Goal: Task Accomplishment & Management: Manage account settings

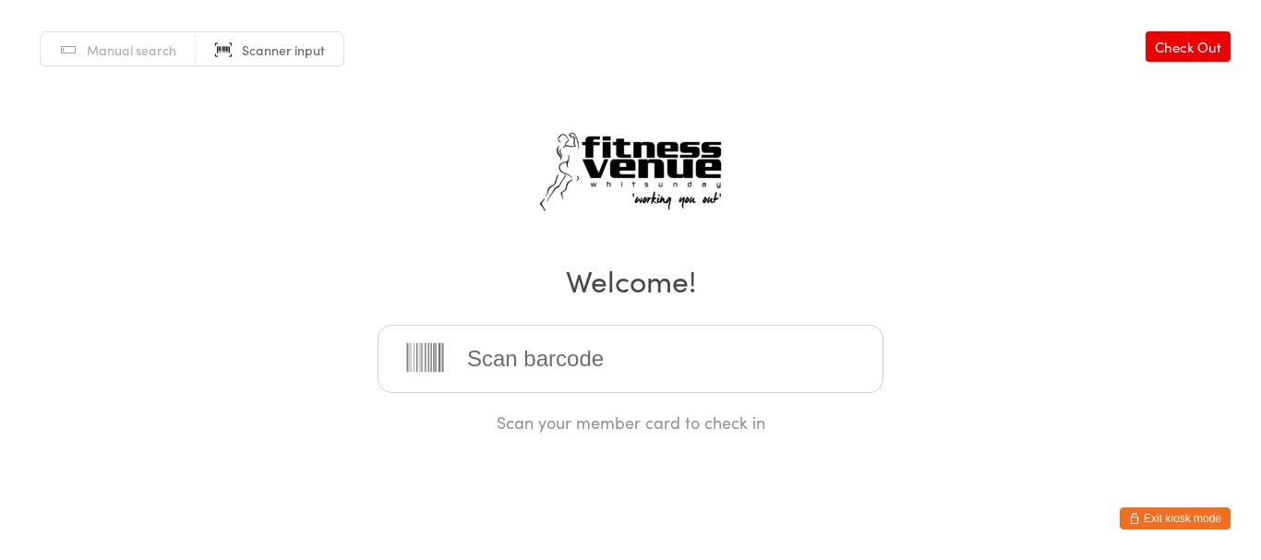
click at [1156, 520] on button "Exit kiosk mode" at bounding box center [1174, 519] width 111 height 22
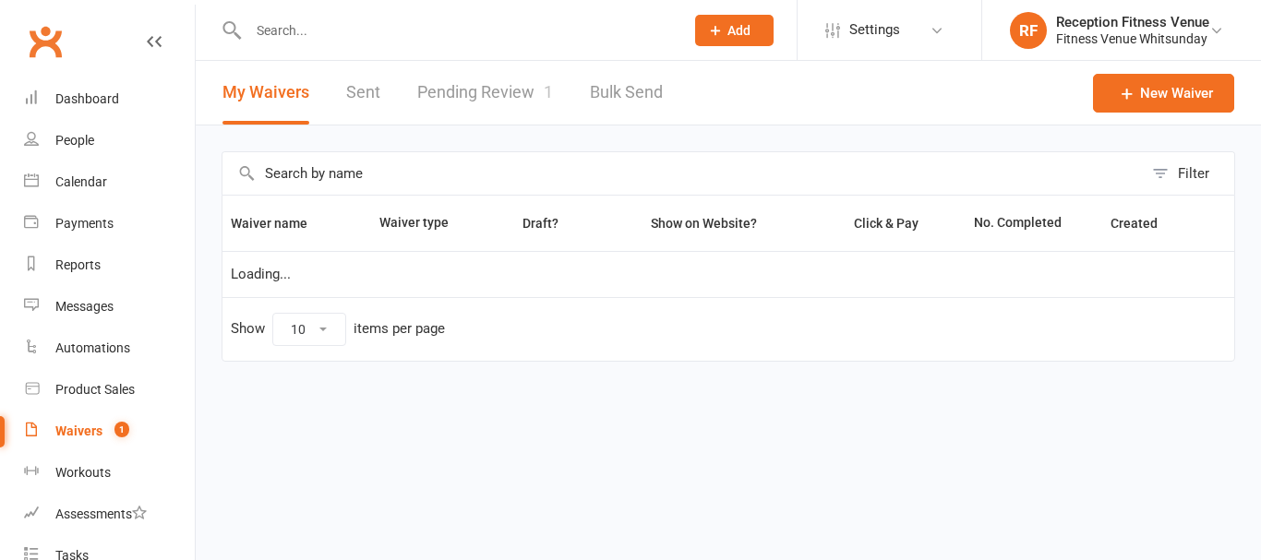
select select "50"
drag, startPoint x: 455, startPoint y: 105, endPoint x: 513, endPoint y: 161, distance: 80.3
click at [456, 105] on link "Pending Review 1" at bounding box center [485, 93] width 136 height 64
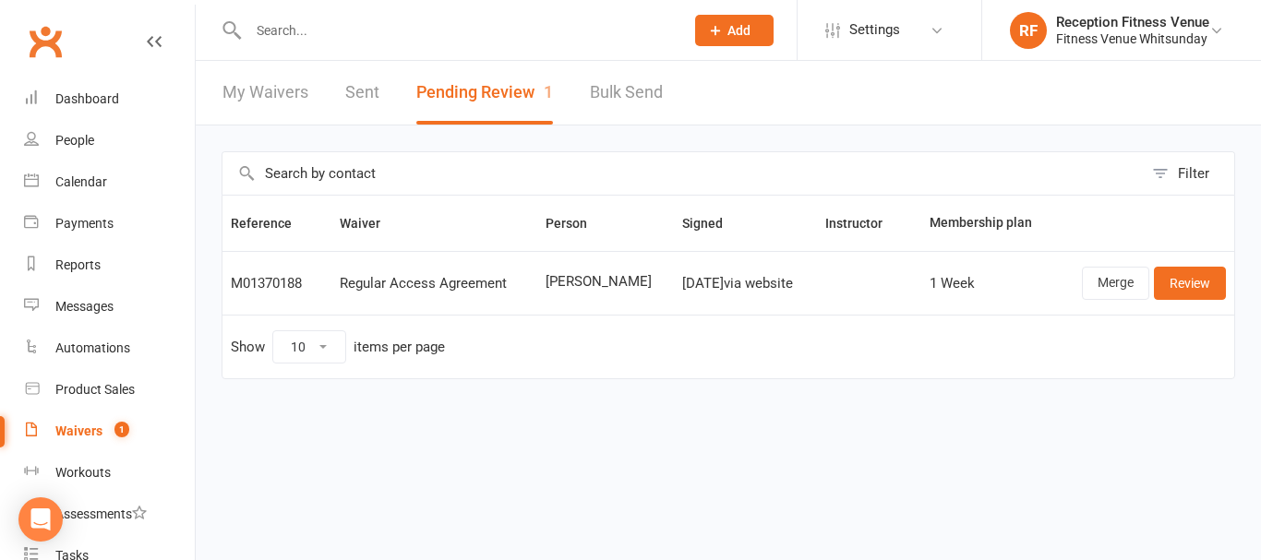
click at [609, 277] on span "Gemma Allert" at bounding box center [605, 282] width 121 height 16
click at [610, 277] on span "Gemma Allert" at bounding box center [605, 282] width 121 height 16
click at [613, 277] on span "Gemma Allert" at bounding box center [605, 282] width 121 height 16
drag, startPoint x: 613, startPoint y: 277, endPoint x: 576, endPoint y: 276, distance: 36.9
click at [576, 276] on span "Gemma Allert" at bounding box center [605, 282] width 121 height 16
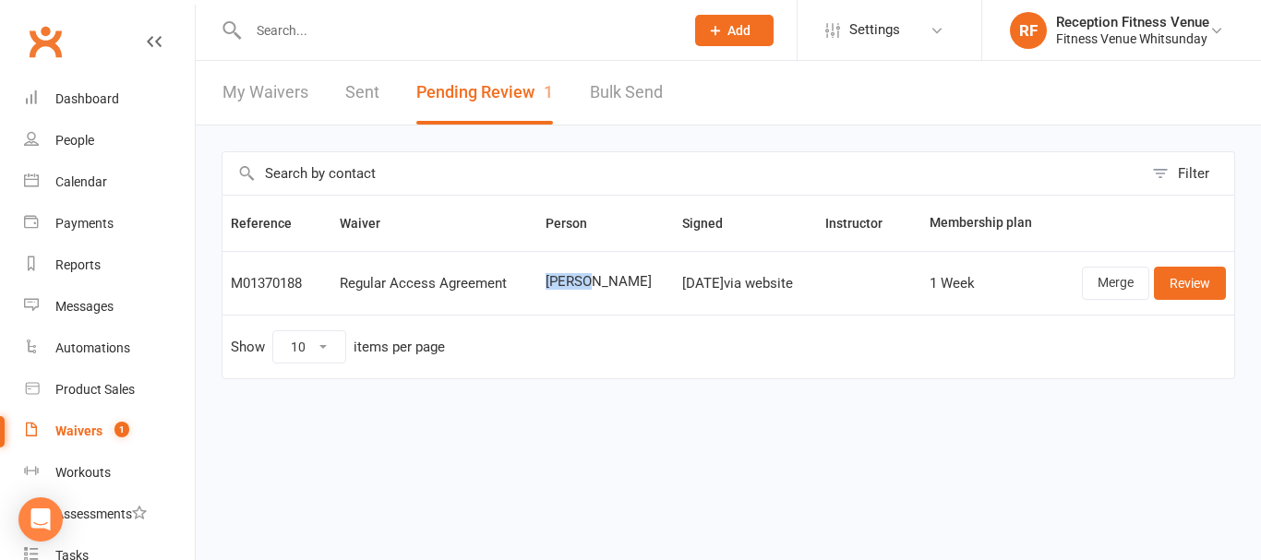
click at [576, 276] on span "Gemma Allert" at bounding box center [605, 282] width 121 height 16
copy span "Gemma Allert"
click at [1205, 281] on link "Review" at bounding box center [1189, 283] width 72 height 33
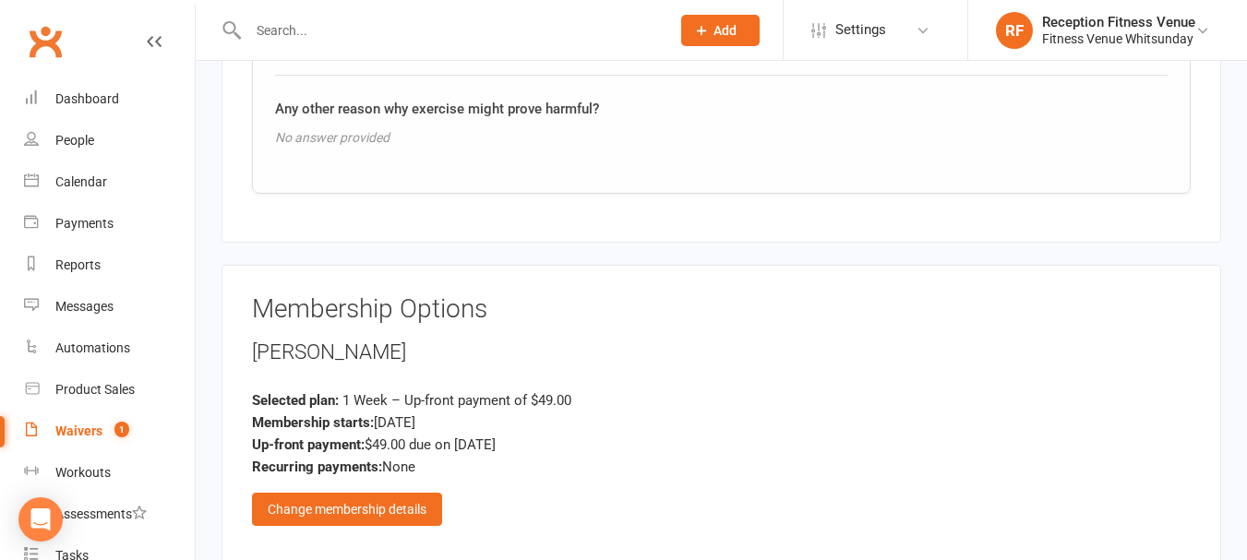
scroll to position [2331, 0]
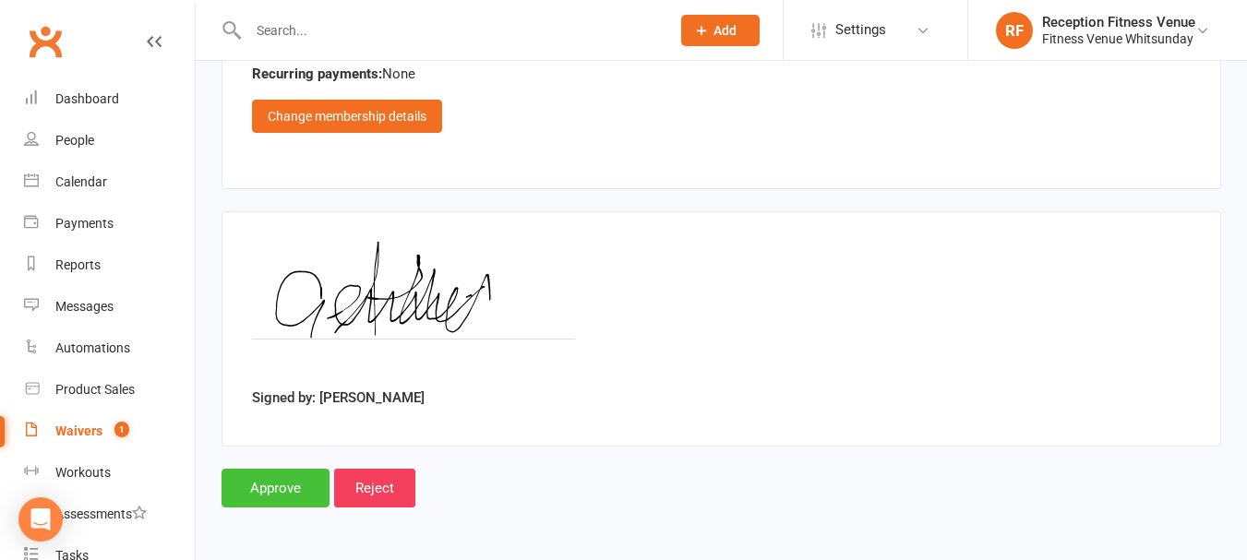
drag, startPoint x: 298, startPoint y: 489, endPoint x: 381, endPoint y: 429, distance: 102.4
click at [297, 489] on input "Approve" at bounding box center [275, 488] width 108 height 39
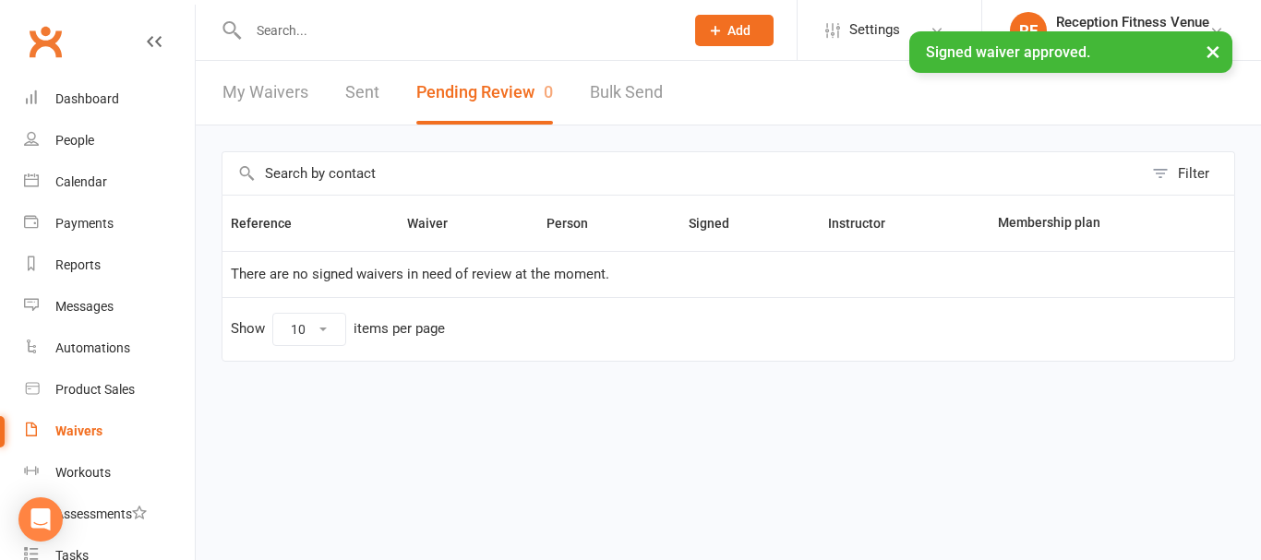
click at [326, 31] on div "× Signed waiver approved." at bounding box center [618, 31] width 1237 height 0
click at [327, 27] on input "text" at bounding box center [457, 31] width 428 height 26
paste input "Gemma Allert"
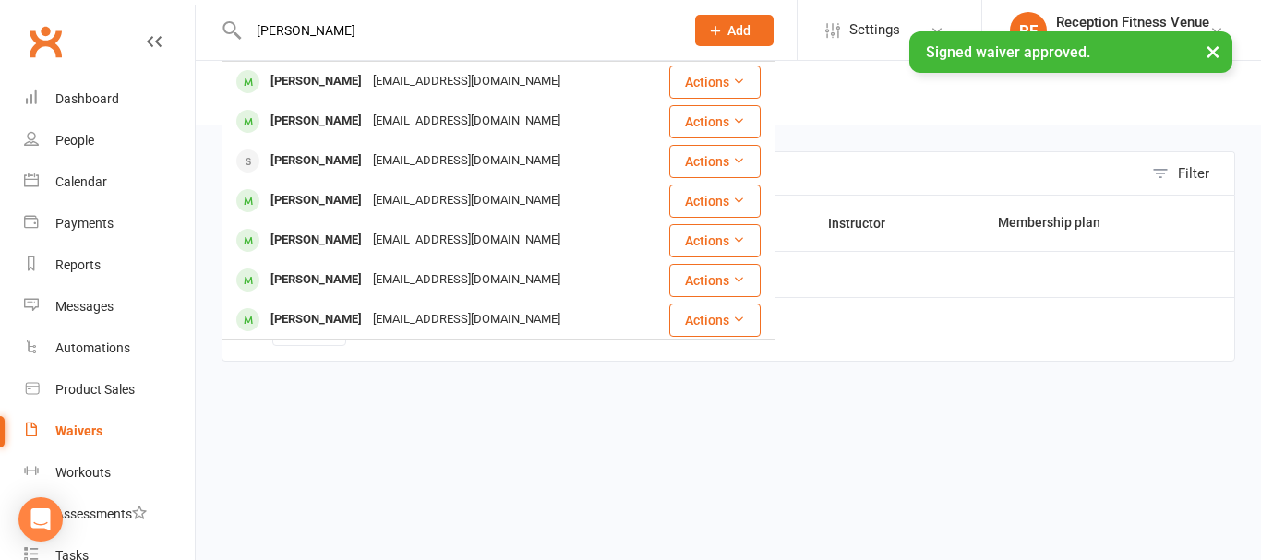
type input "Gemma Allert"
click at [329, 31] on div "× Signed waiver approved." at bounding box center [618, 31] width 1237 height 0
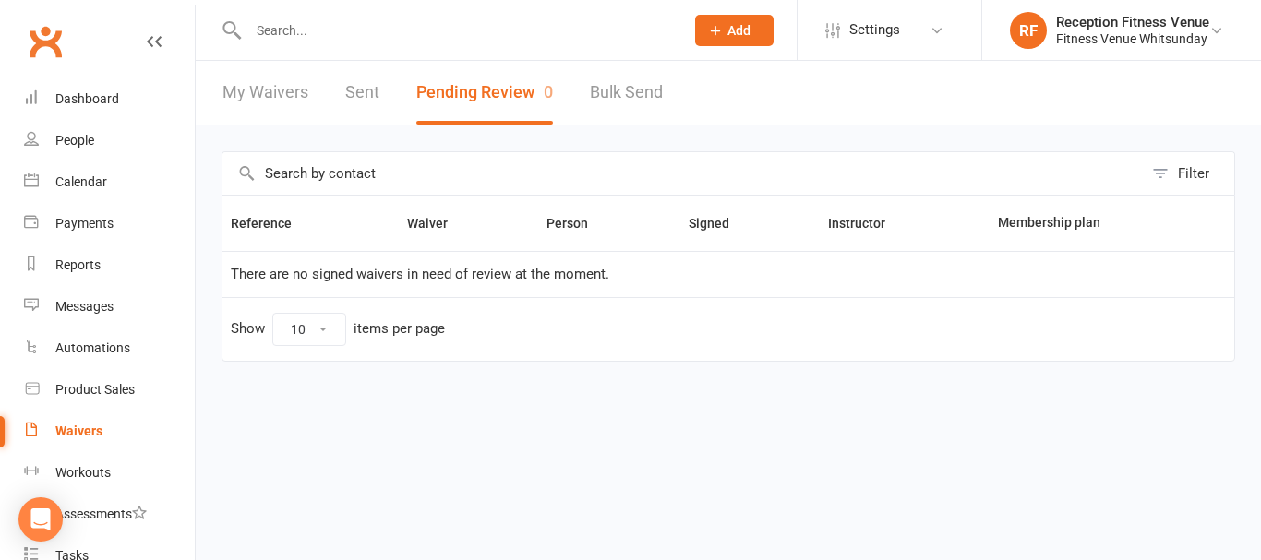
click at [335, 30] on input "text" at bounding box center [457, 31] width 428 height 26
paste input "Gemma Allert"
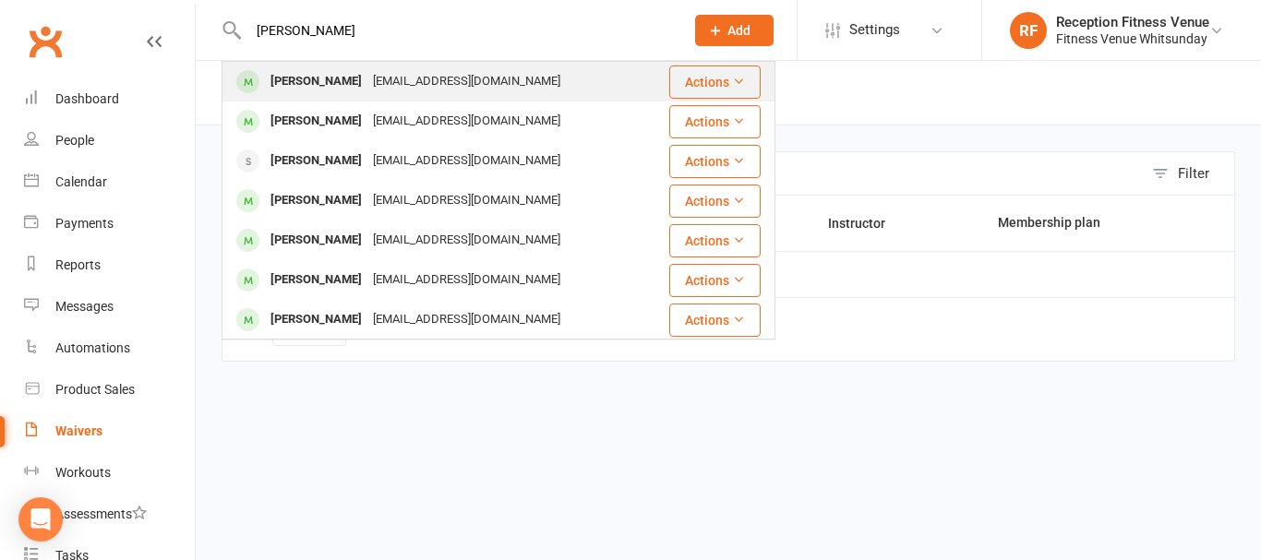
type input "Gemma Allert"
click at [347, 82] on div "Gemma Allert" at bounding box center [316, 81] width 102 height 27
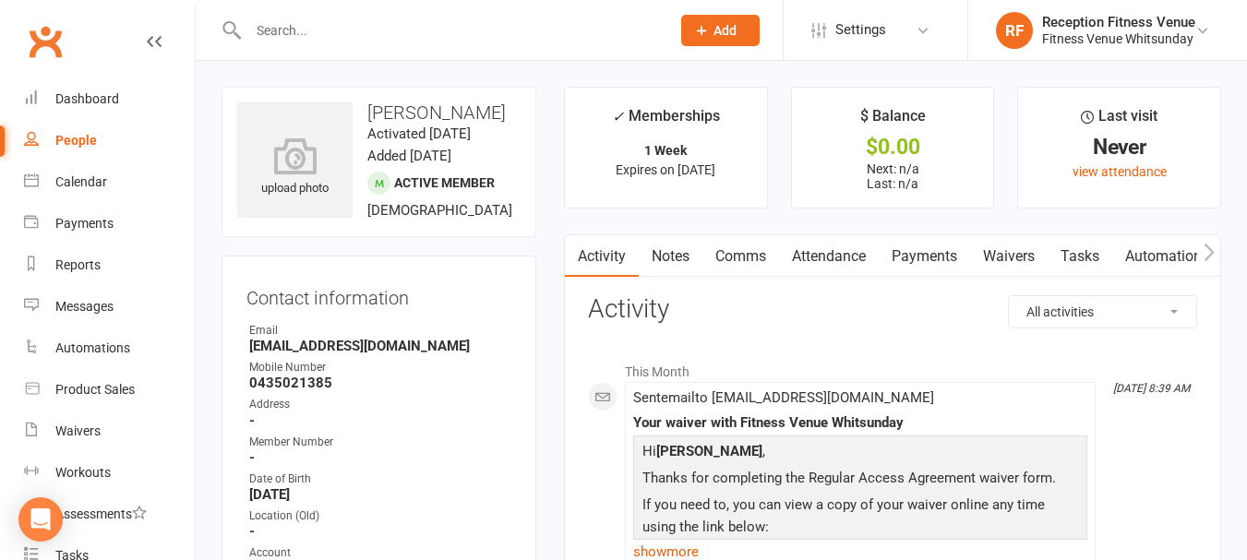
click at [1209, 241] on button "button" at bounding box center [1208, 256] width 23 height 42
drag, startPoint x: 1154, startPoint y: 252, endPoint x: 1115, endPoint y: 302, distance: 63.7
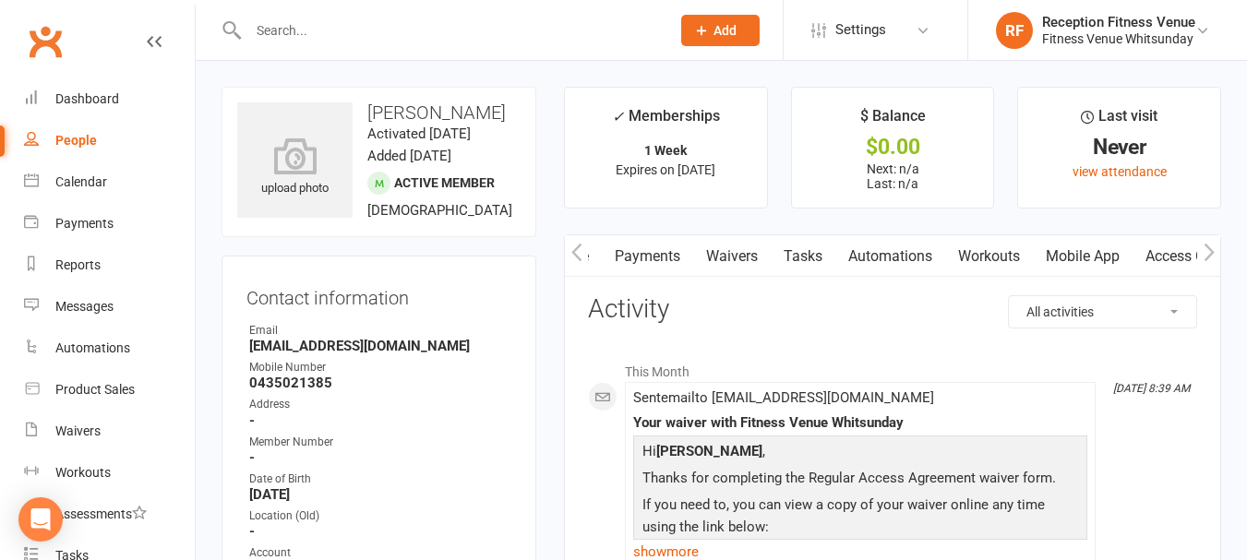
click at [1154, 257] on link "Access Control" at bounding box center [1193, 256] width 123 height 42
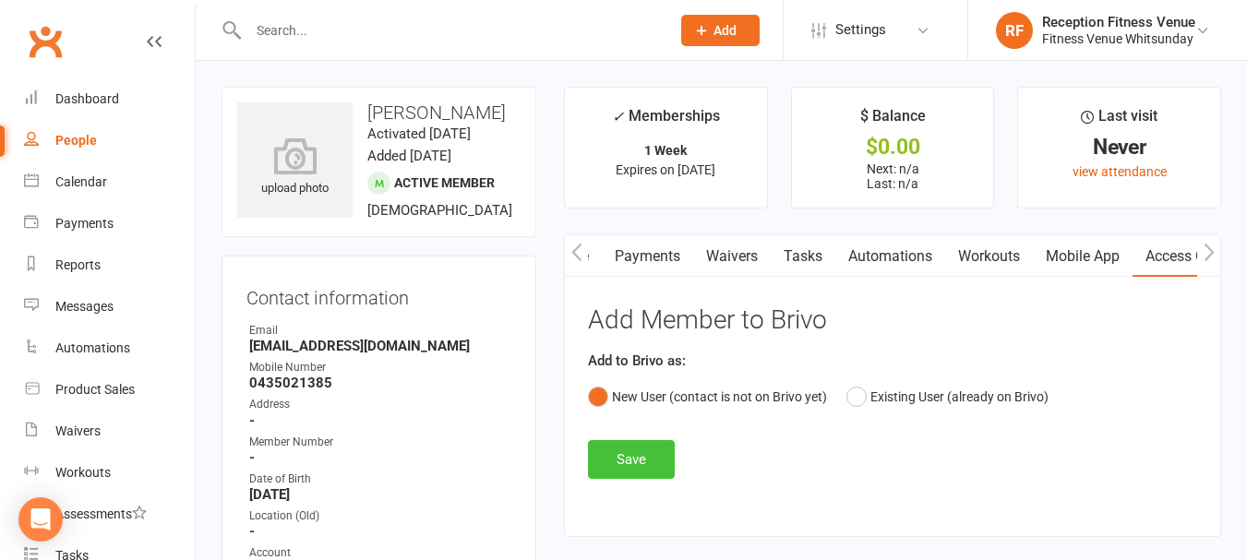
click at [611, 455] on button "Save" at bounding box center [631, 459] width 87 height 39
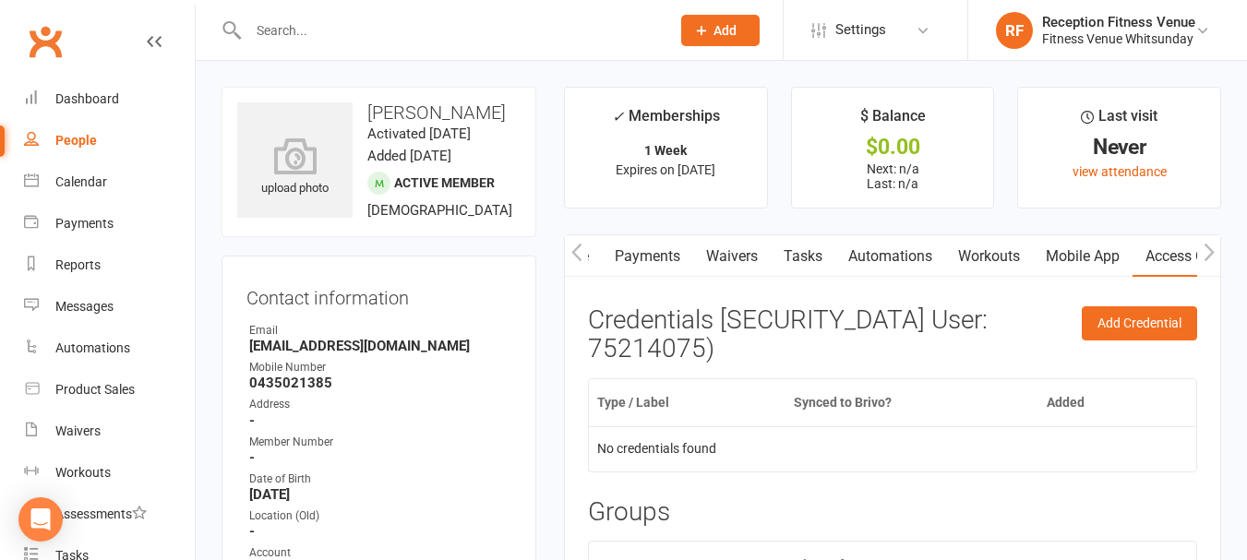
click at [350, 354] on strong "Gemmaford2018@gmail.com" at bounding box center [380, 346] width 262 height 17
copy render-form-field "Gemmaford2018@gmail.com"
click at [639, 260] on link "Payments" at bounding box center [647, 256] width 91 height 42
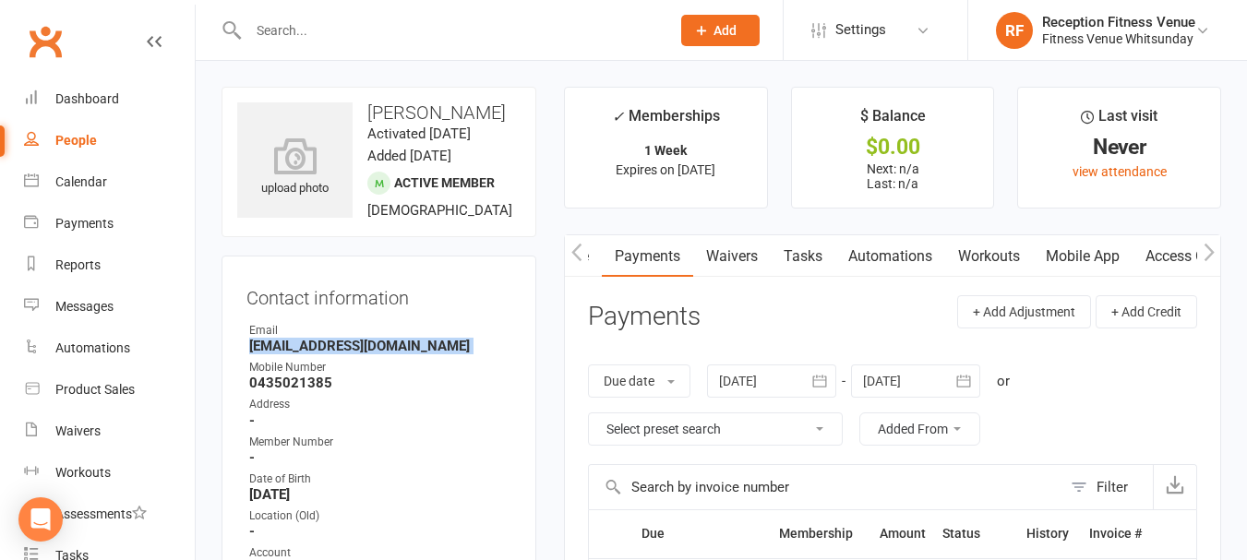
scroll to position [185, 0]
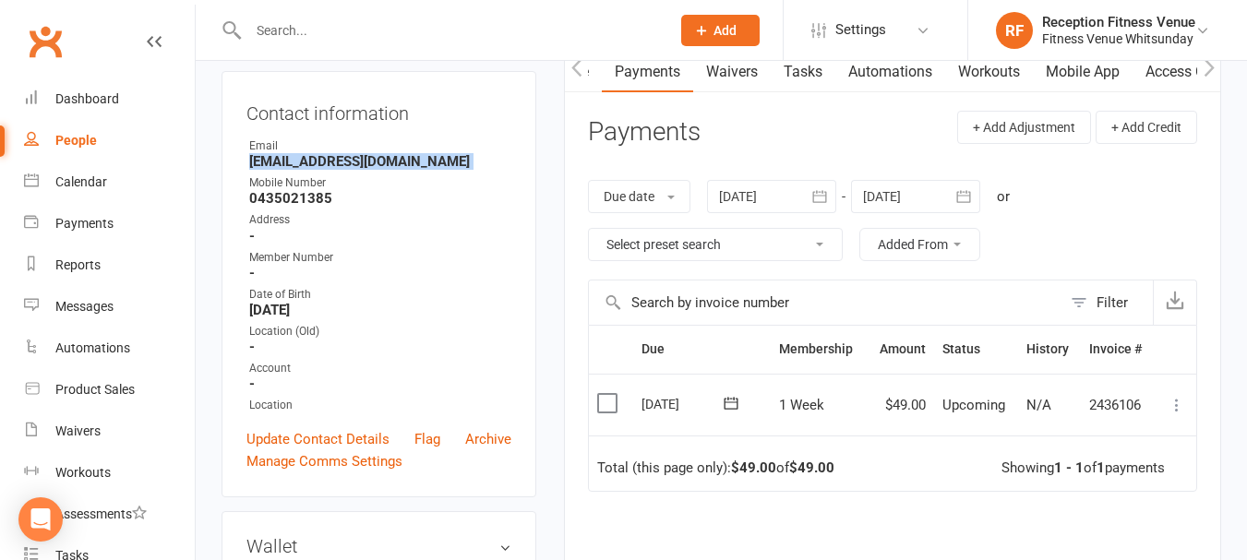
click at [605, 394] on label at bounding box center [609, 403] width 25 height 18
click at [605, 394] on input "checkbox" at bounding box center [603, 394] width 12 height 0
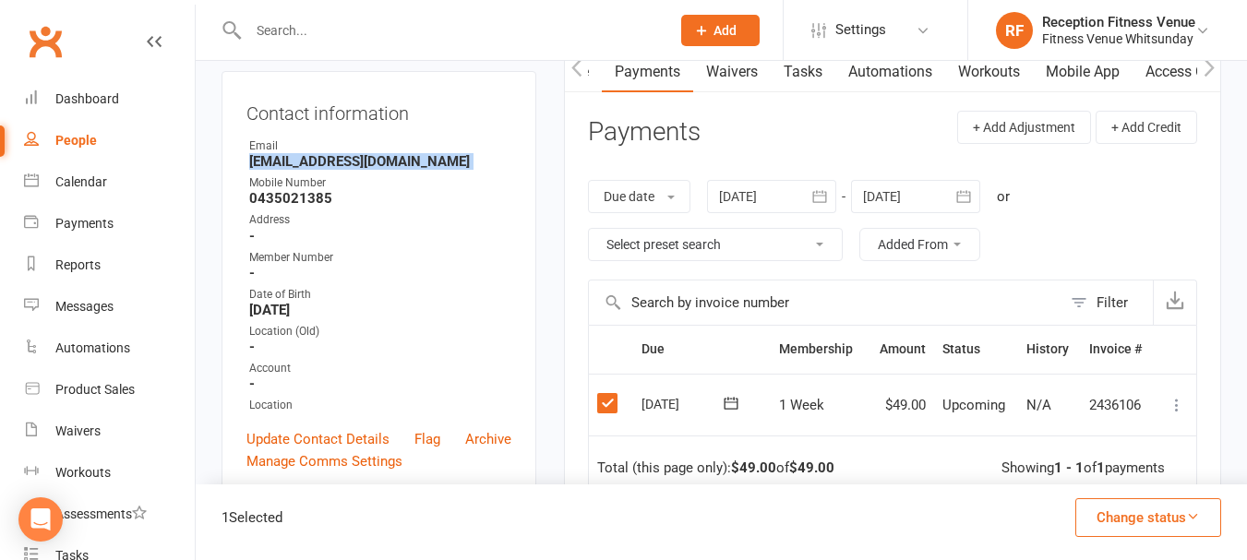
click at [1153, 517] on button "Change status" at bounding box center [1148, 517] width 146 height 39
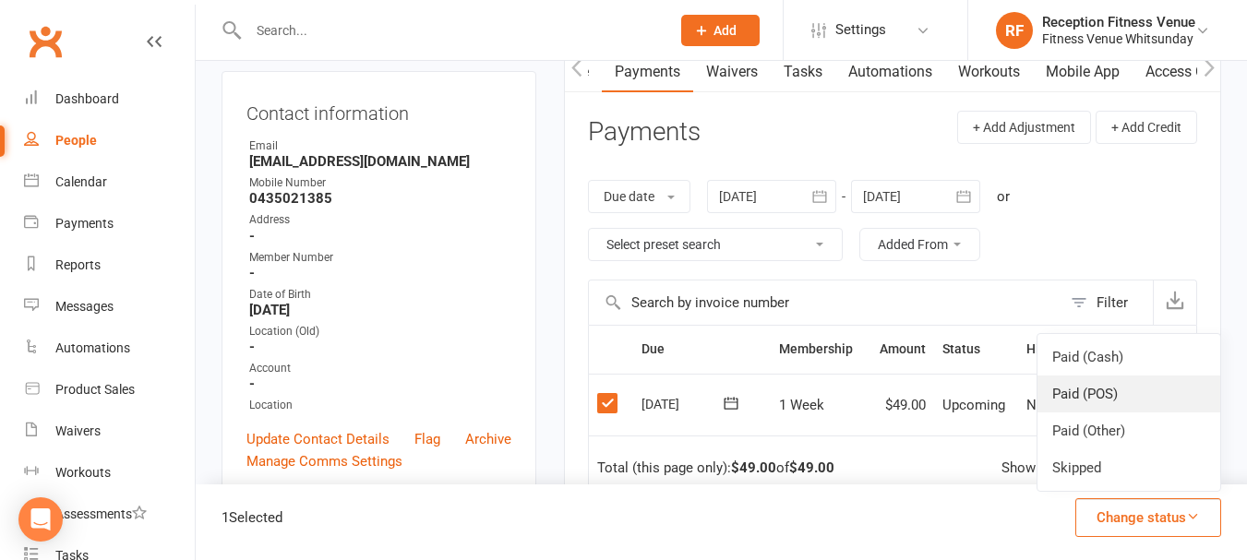
click at [1116, 398] on link "Paid (POS)" at bounding box center [1128, 394] width 183 height 37
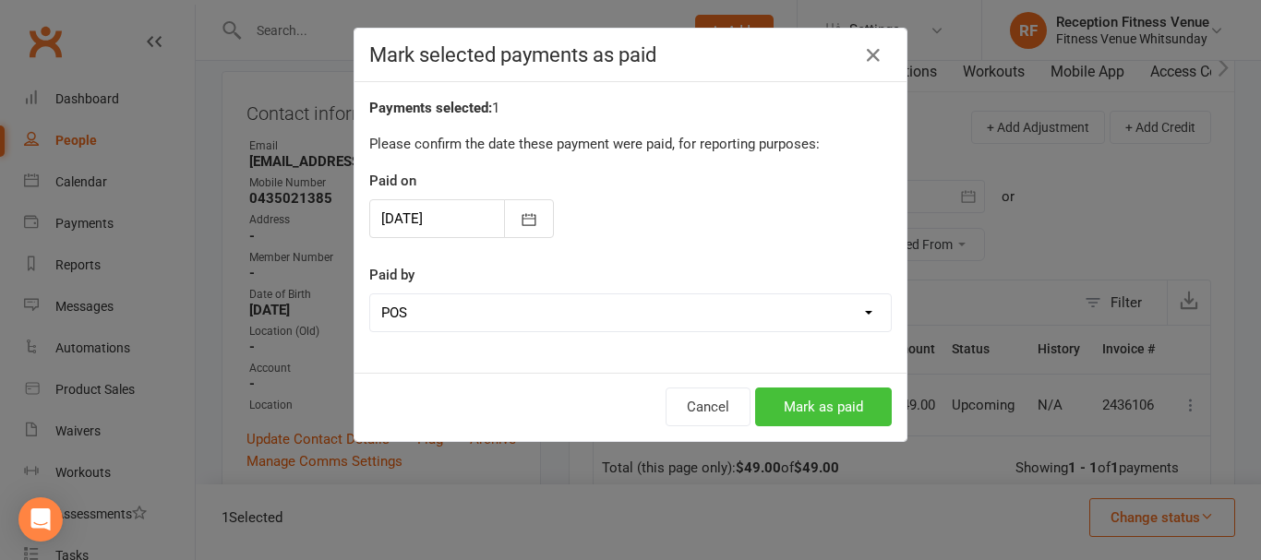
click at [810, 404] on button "Mark as paid" at bounding box center [823, 407] width 137 height 39
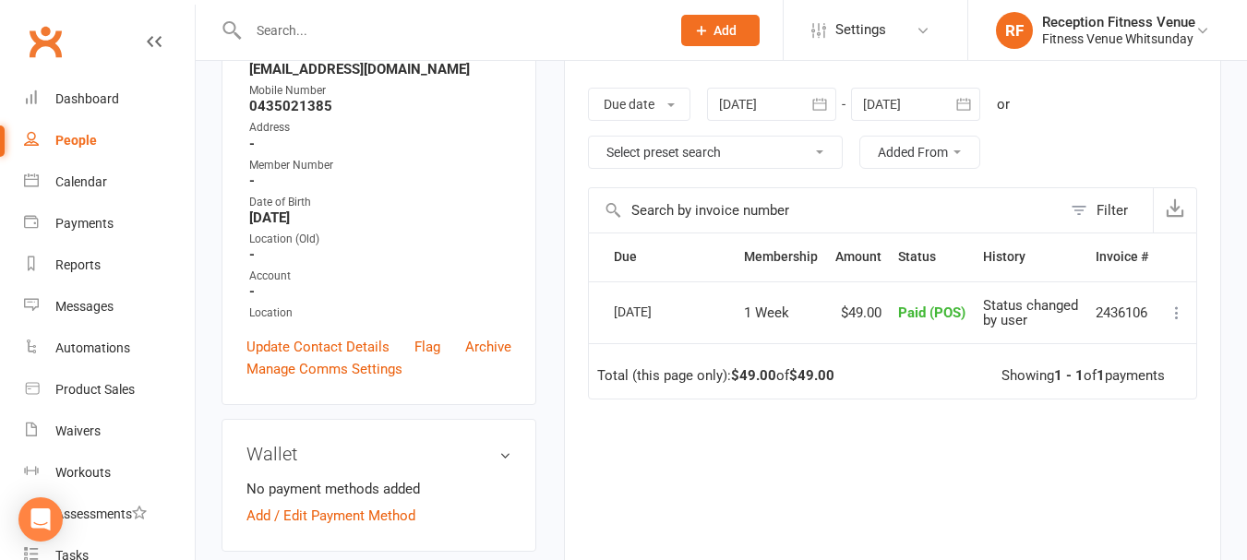
scroll to position [0, 0]
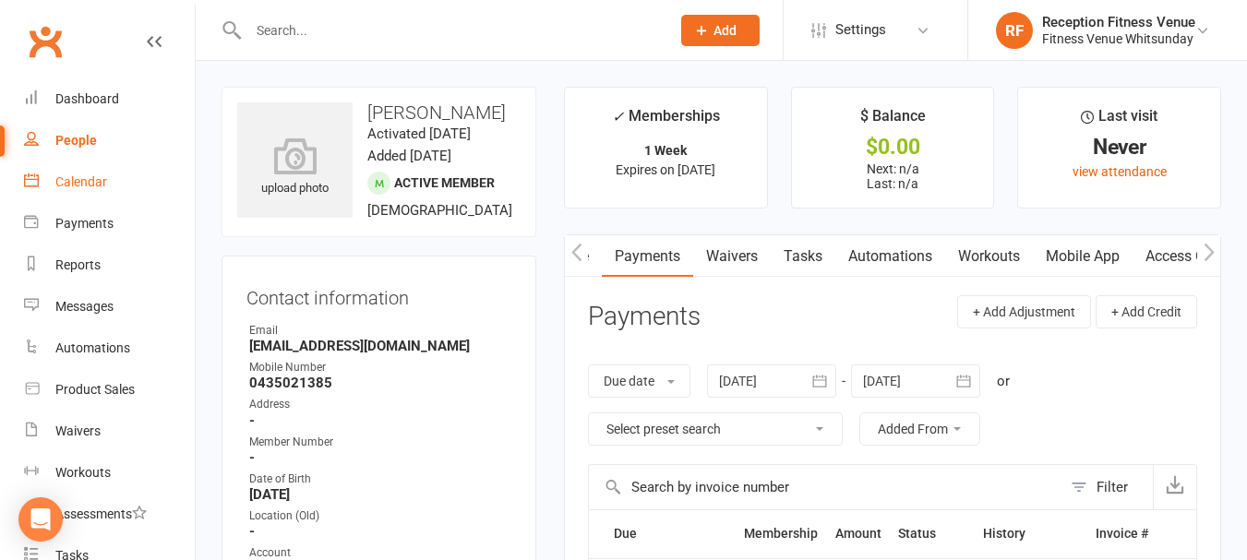
click at [116, 185] on link "Calendar" at bounding box center [109, 182] width 171 height 42
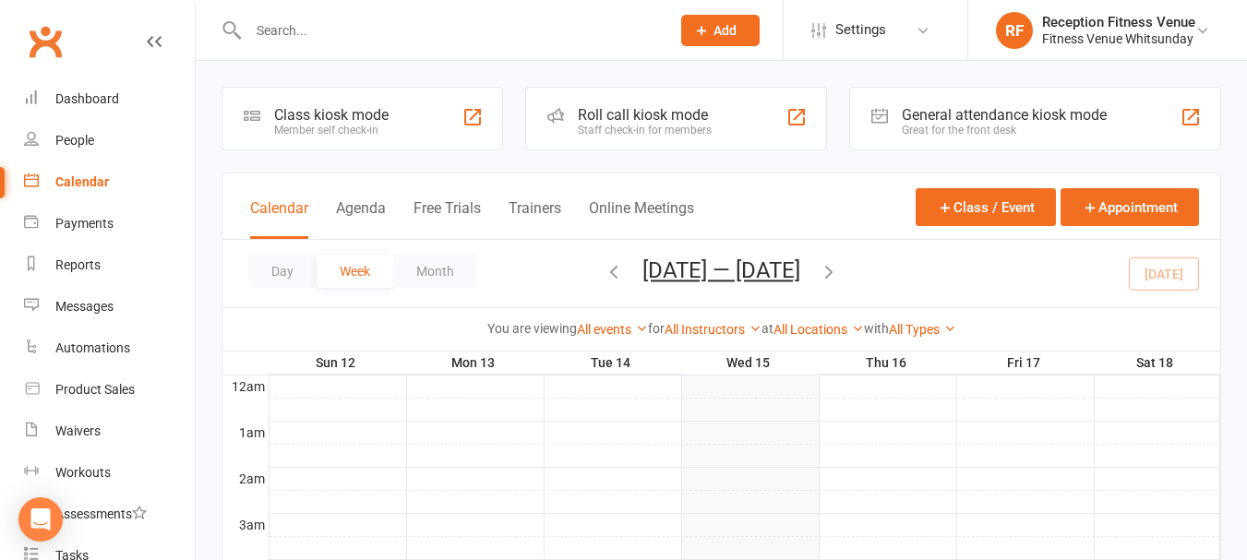
click at [1057, 137] on div "General attendance kiosk mode Great for the front desk" at bounding box center [1035, 119] width 372 height 64
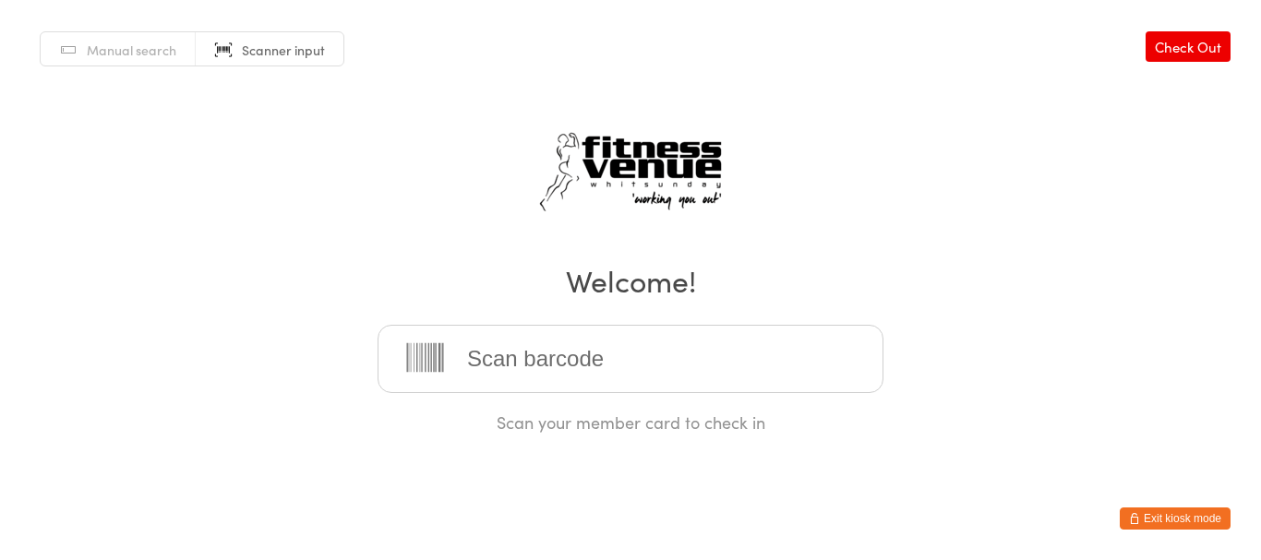
click at [1167, 504] on html "You have now entered Kiosk Mode. Members will be able to check themselves in us…" at bounding box center [630, 280] width 1261 height 560
click at [1158, 517] on button "Exit kiosk mode" at bounding box center [1174, 519] width 111 height 22
